Goal: Task Accomplishment & Management: Manage account settings

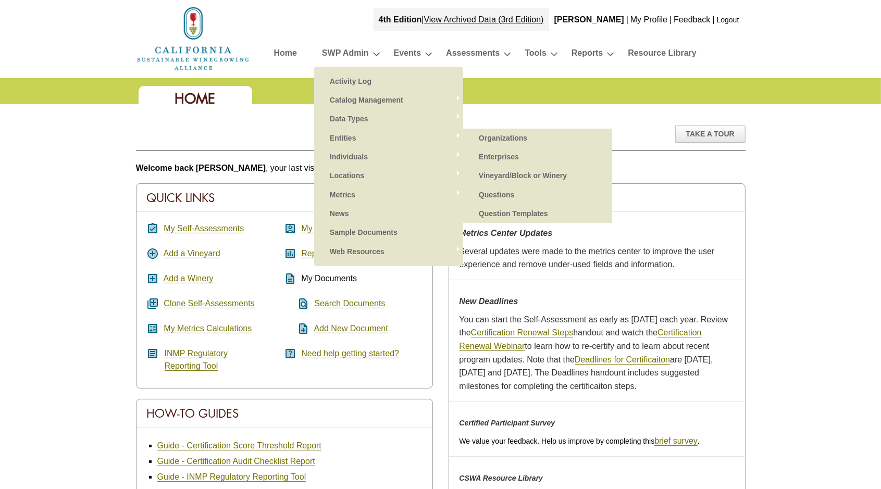
click at [503, 134] on link "Organizations" at bounding box center [537, 138] width 128 height 19
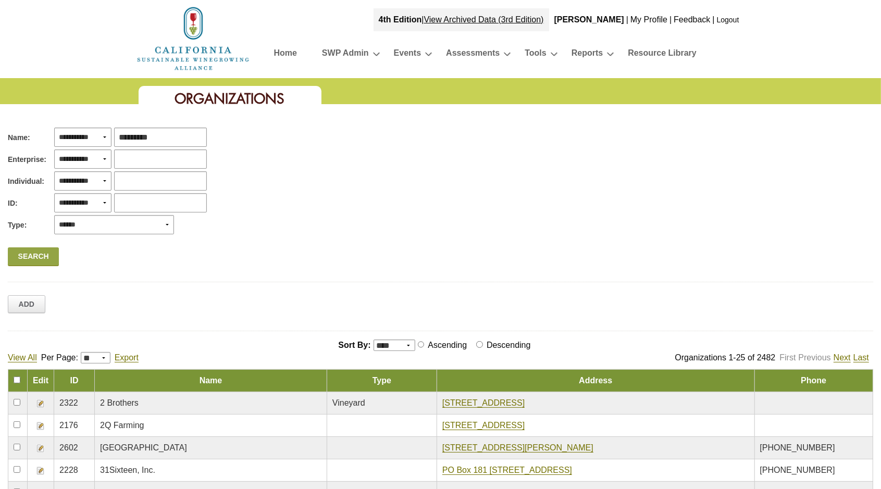
type input "**********"
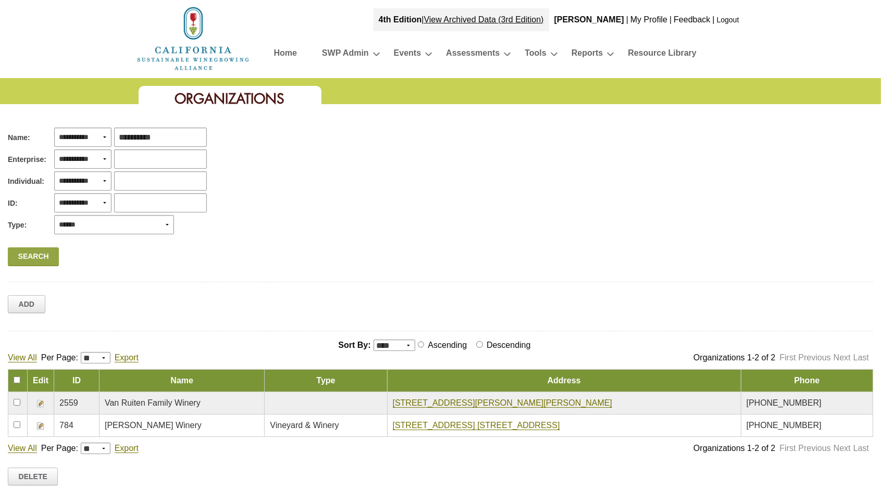
click at [37, 401] on img at bounding box center [40, 403] width 8 height 8
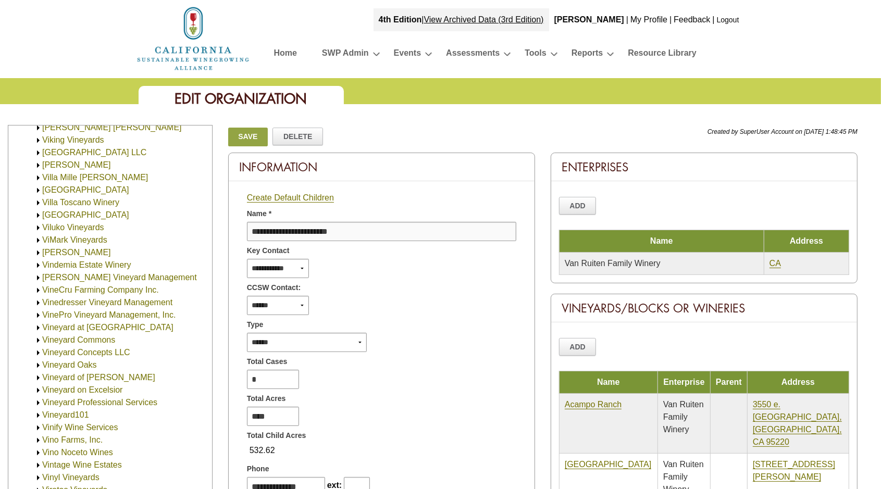
scroll to position [732, 0]
click at [72, 310] on link "VinePro Vineyard Management, Inc." at bounding box center [108, 314] width 133 height 9
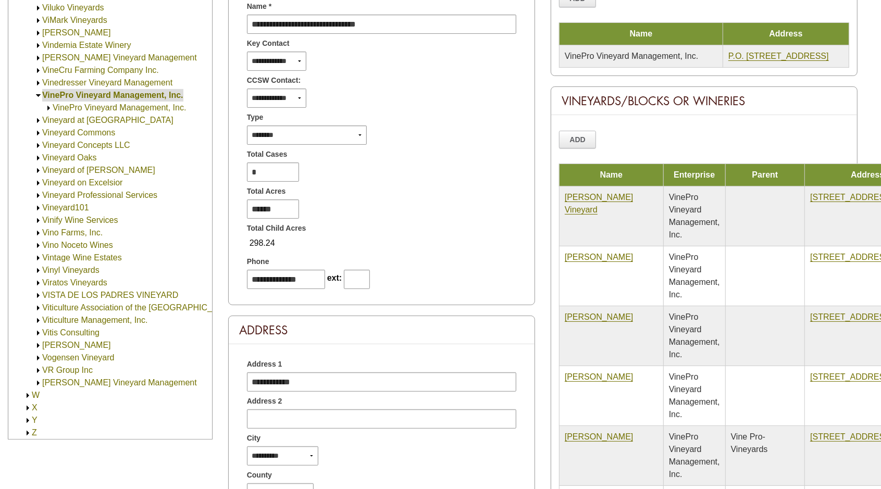
scroll to position [195, 0]
